Goal: Transaction & Acquisition: Purchase product/service

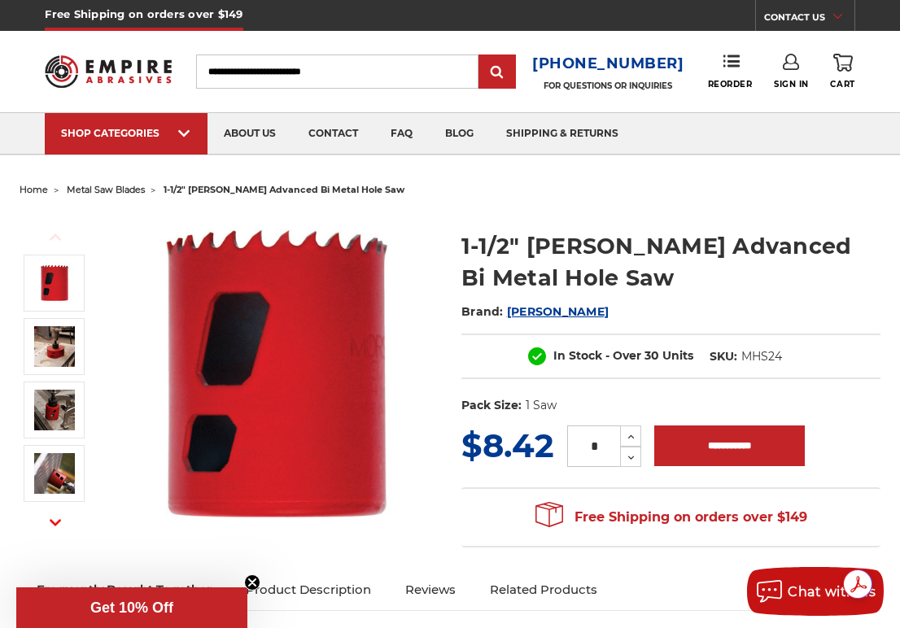
click at [814, 324] on h2 "Brand: [PERSON_NAME]" at bounding box center [671, 312] width 419 height 28
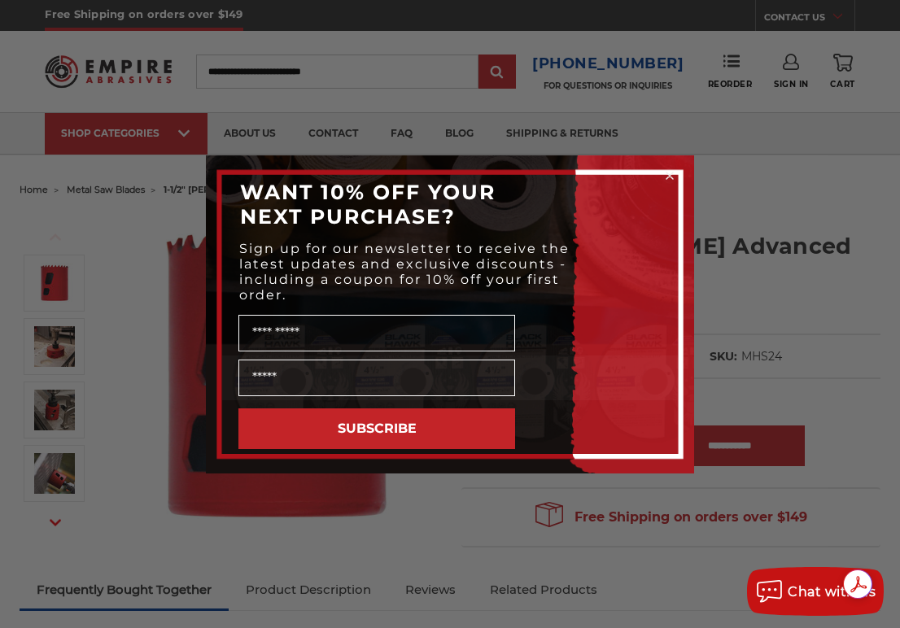
click at [785, 329] on div "Close dialog WANT 10% OFF YOUR NEXT PURCHASE? Sign up for our newsletter to rec…" at bounding box center [450, 314] width 900 height 628
click at [678, 174] on form "WANT 10% OFF YOUR NEXT PURCHASE? Sign up for our newsletter to receive the late…" at bounding box center [450, 314] width 488 height 318
click at [667, 170] on circle "Close dialog" at bounding box center [670, 175] width 15 height 15
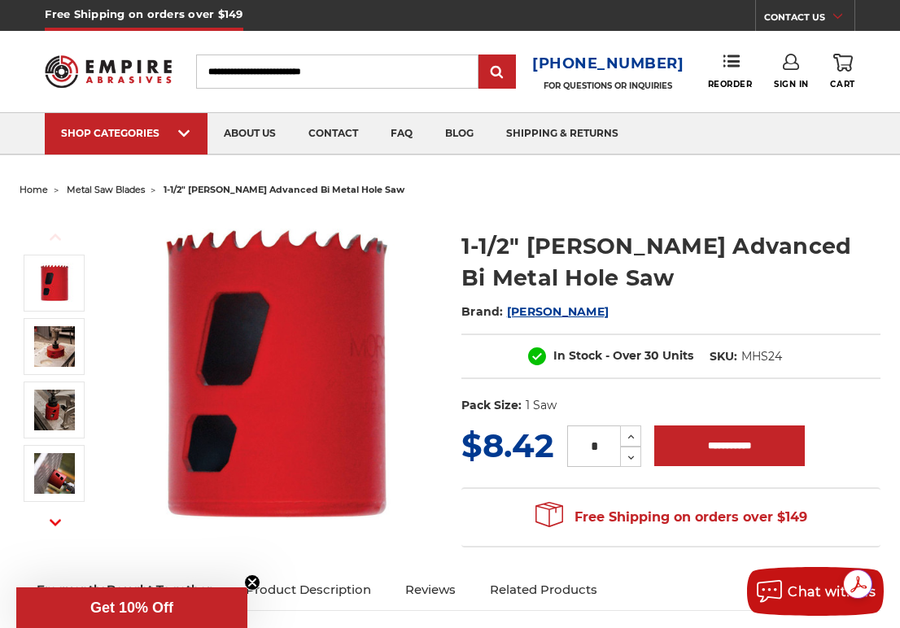
click at [863, 361] on div "In Stock - Over 30 Units SKU: MHS24" at bounding box center [671, 357] width 419 height 46
click at [427, 32] on div "Toggle menu Menu Search [PHONE_NUMBER] FOR QUESTIONS OR INQUIRIES Phone Reorder…" at bounding box center [450, 71] width 810 height 81
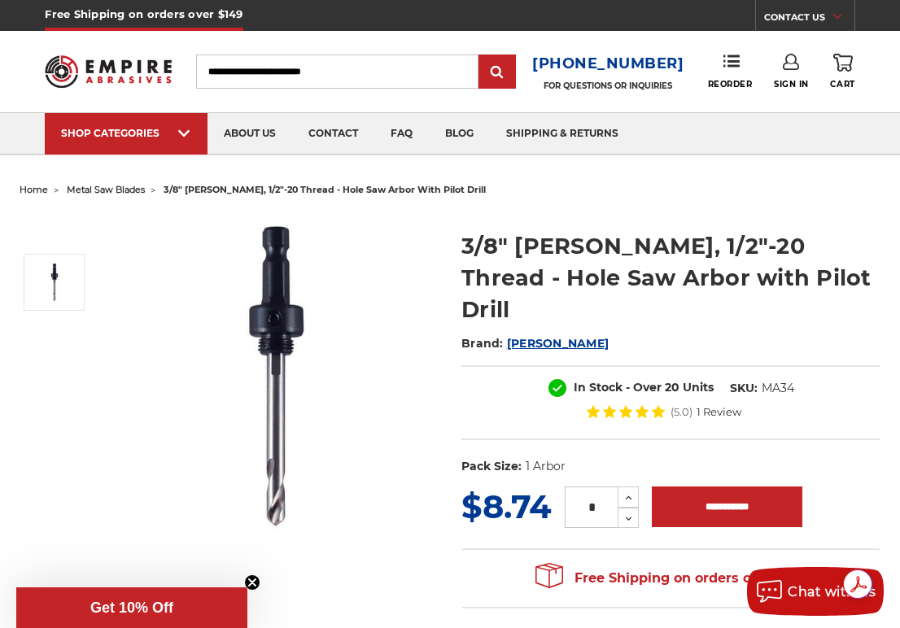
click at [418, 428] on img at bounding box center [276, 375] width 325 height 325
